Goal: Find specific page/section: Find specific page/section

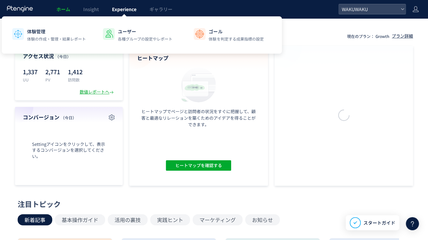
click at [127, 11] on span "Experience" at bounding box center [124, 9] width 25 height 7
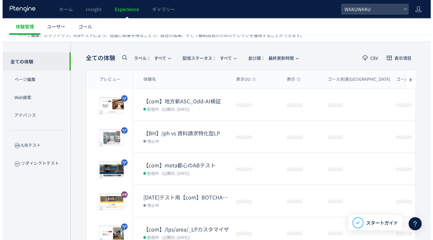
scroll to position [19, 0]
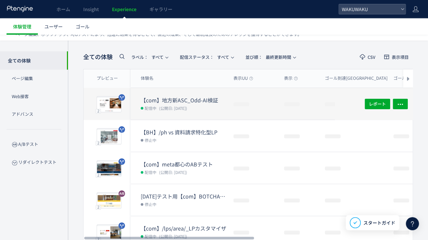
click at [176, 99] on dt "【com】地方新ASC_Odd-AI検証" at bounding box center [185, 100] width 88 height 8
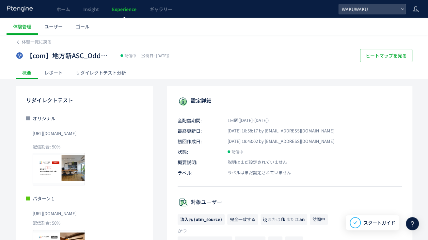
click at [54, 74] on div "レポート" at bounding box center [53, 72] width 31 height 13
